Goal: Information Seeking & Learning: Learn about a topic

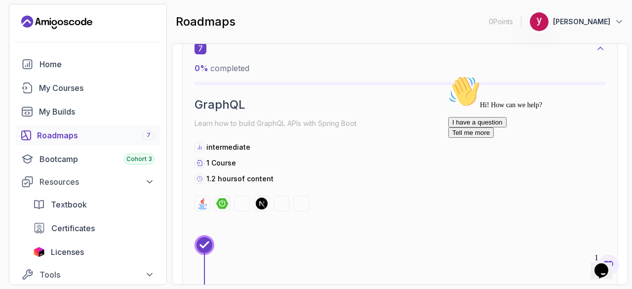
scroll to position [2731, 0]
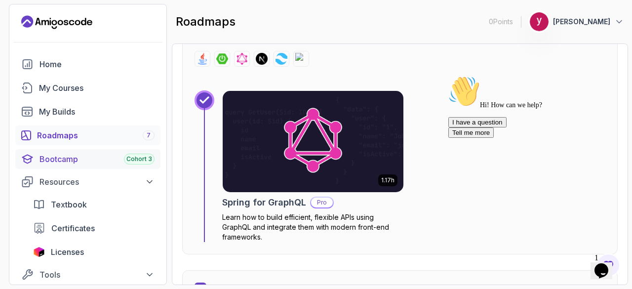
click at [73, 164] on div "Bootcamp Cohort 3" at bounding box center [97, 159] width 115 height 12
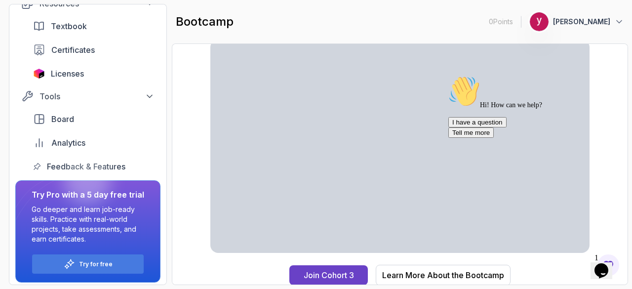
scroll to position [181, 0]
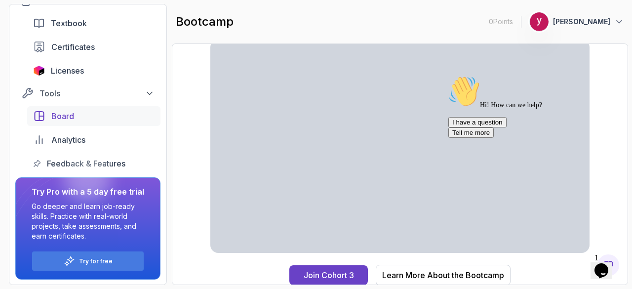
click at [100, 113] on div "Board" at bounding box center [102, 116] width 103 height 12
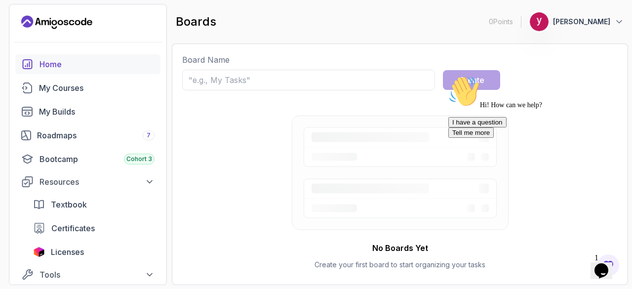
click at [60, 66] on div "Home" at bounding box center [97, 64] width 115 height 12
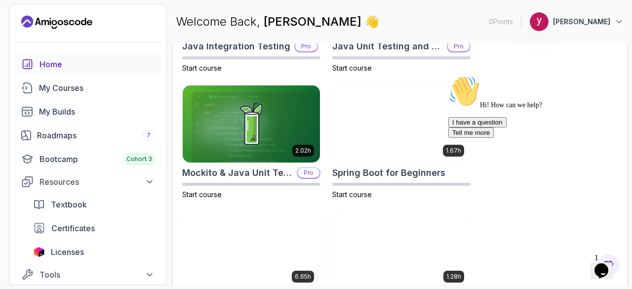
scroll to position [523, 0]
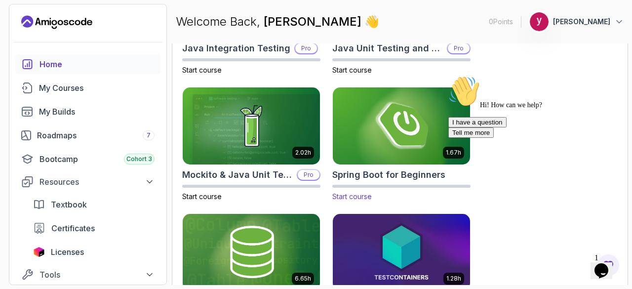
click at [361, 166] on img at bounding box center [402, 125] width 144 height 81
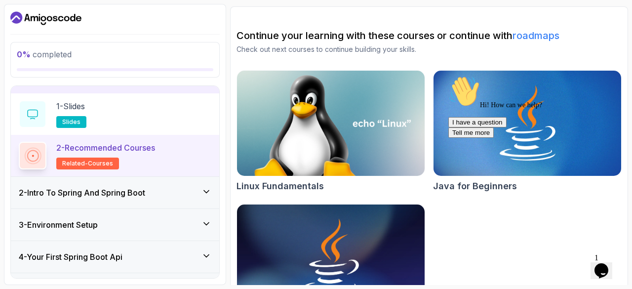
scroll to position [17, 0]
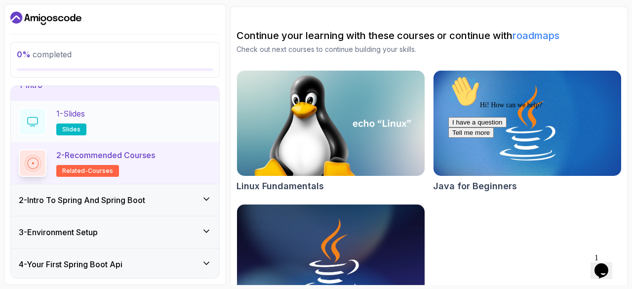
click at [99, 117] on div "1 - Slides slides" at bounding box center [115, 122] width 193 height 28
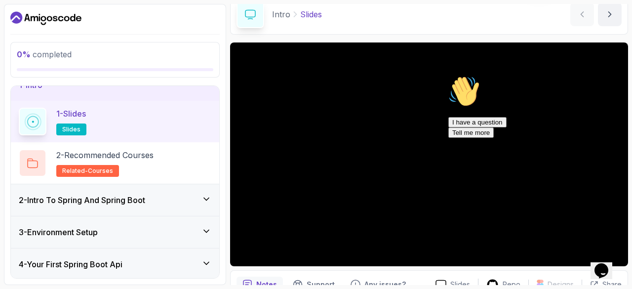
scroll to position [95, 0]
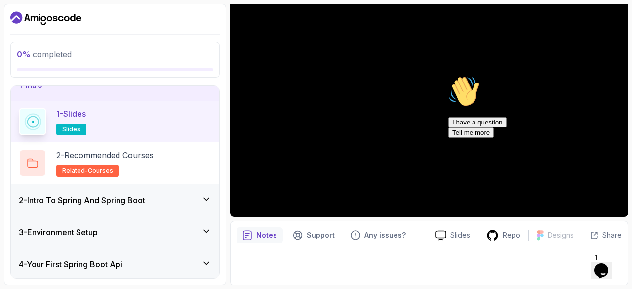
click at [109, 209] on div "2 - Intro To Spring And Spring Boot" at bounding box center [115, 200] width 208 height 32
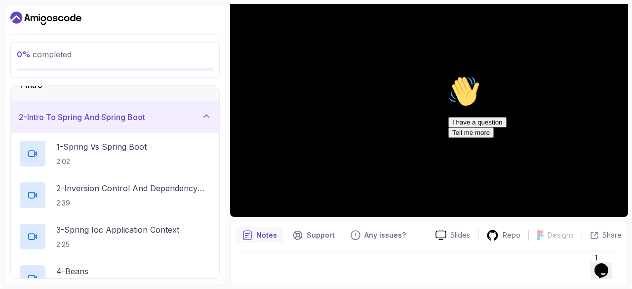
click at [199, 122] on div "2 - Intro To Spring And Spring Boot" at bounding box center [115, 117] width 193 height 12
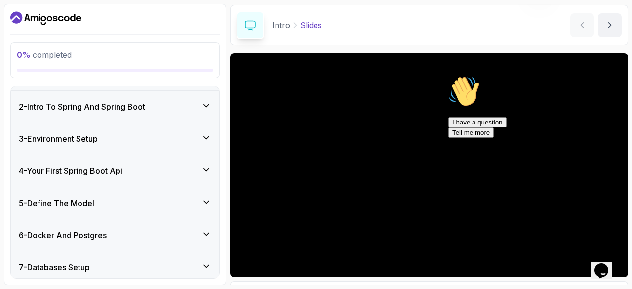
scroll to position [0, 0]
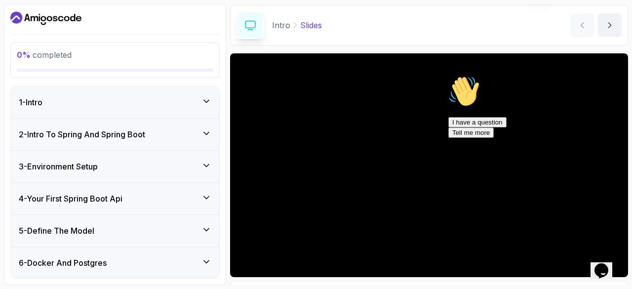
click at [101, 134] on h3 "2 - Intro To Spring And Spring Boot" at bounding box center [82, 134] width 126 height 12
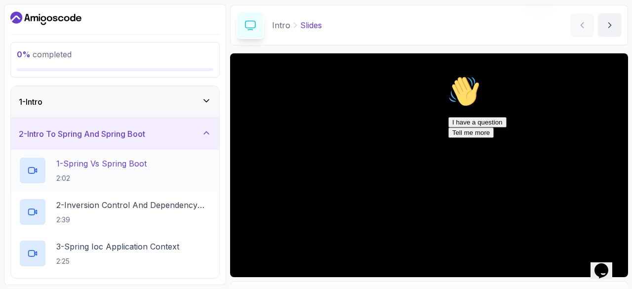
click at [161, 169] on div "1 - Spring Vs Spring Boot 2:02" at bounding box center [115, 171] width 193 height 28
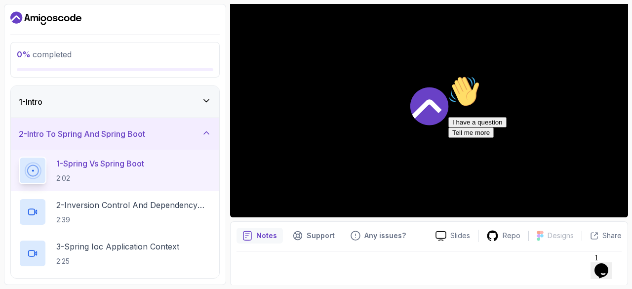
scroll to position [93, 0]
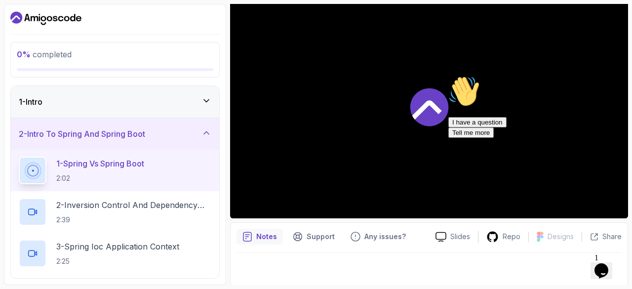
click at [423, 94] on icon at bounding box center [430, 107] width 38 height 38
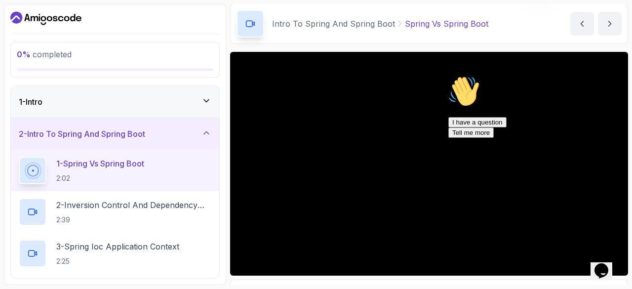
scroll to position [34, 0]
